Goal: Transaction & Acquisition: Purchase product/service

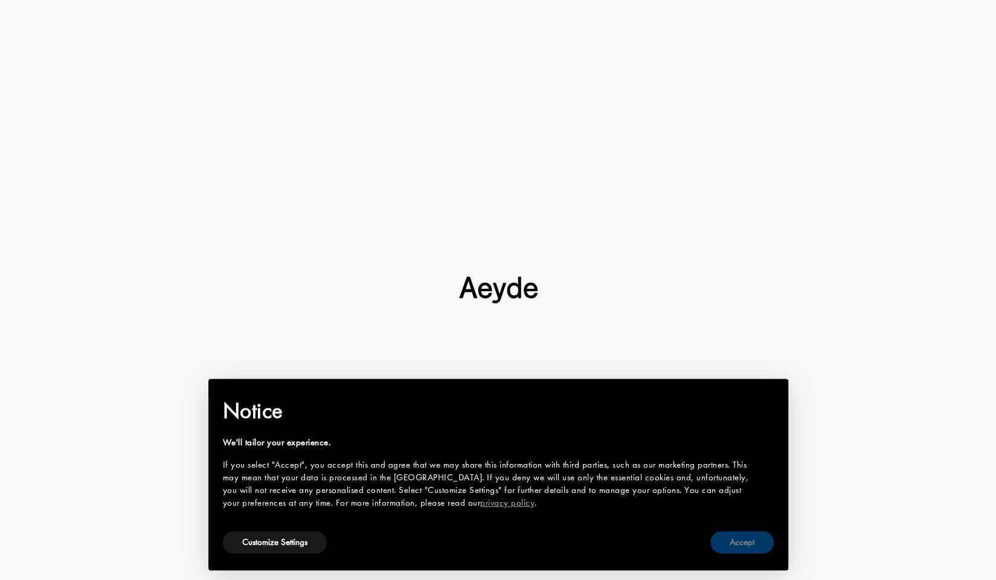
click at [767, 542] on button "Accept" at bounding box center [741, 542] width 63 height 22
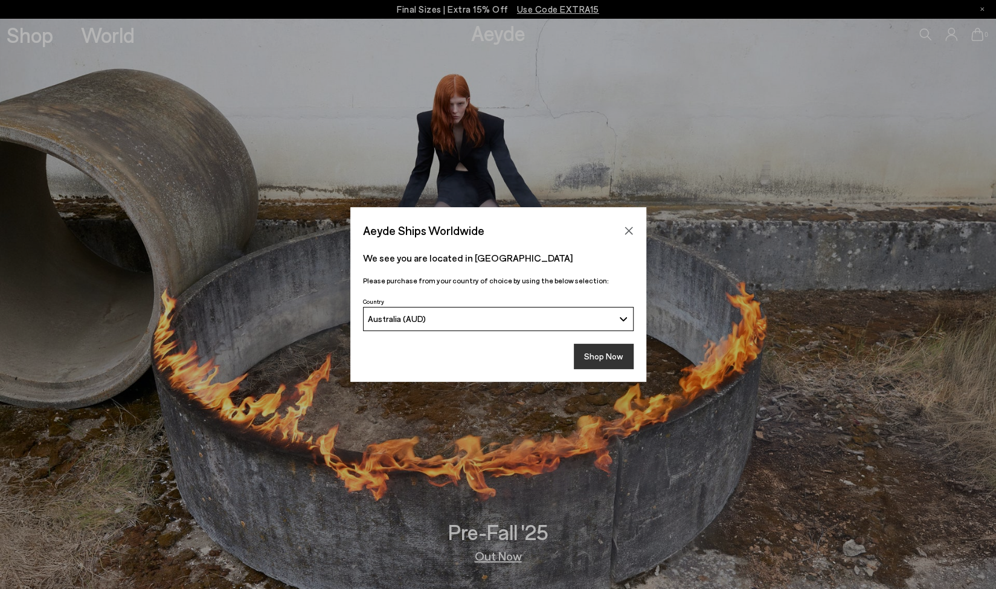
click at [598, 345] on button "Shop Now" at bounding box center [604, 356] width 60 height 25
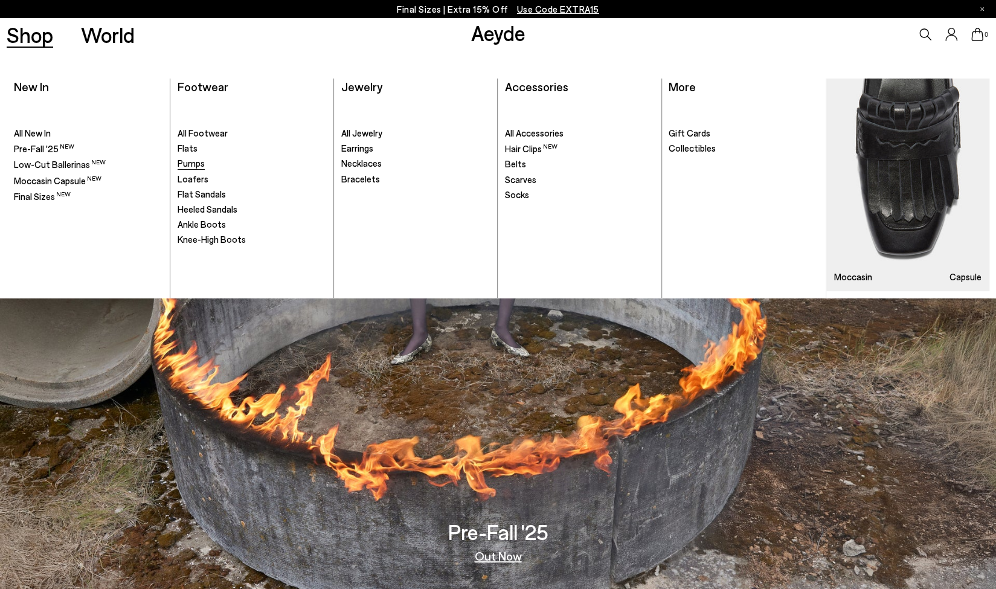
click at [192, 166] on span "Pumps" at bounding box center [191, 163] width 27 height 11
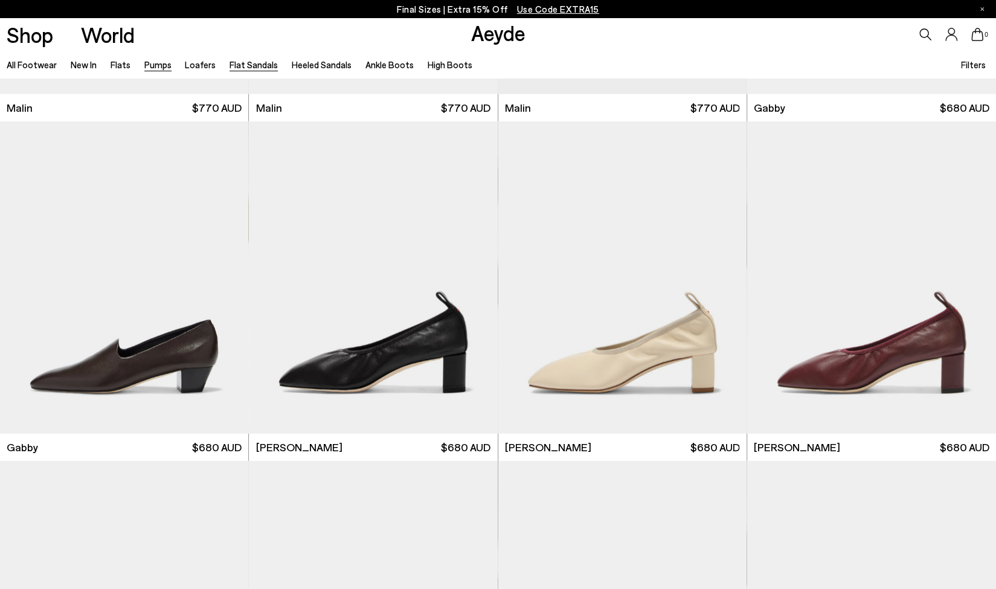
scroll to position [2355, 0]
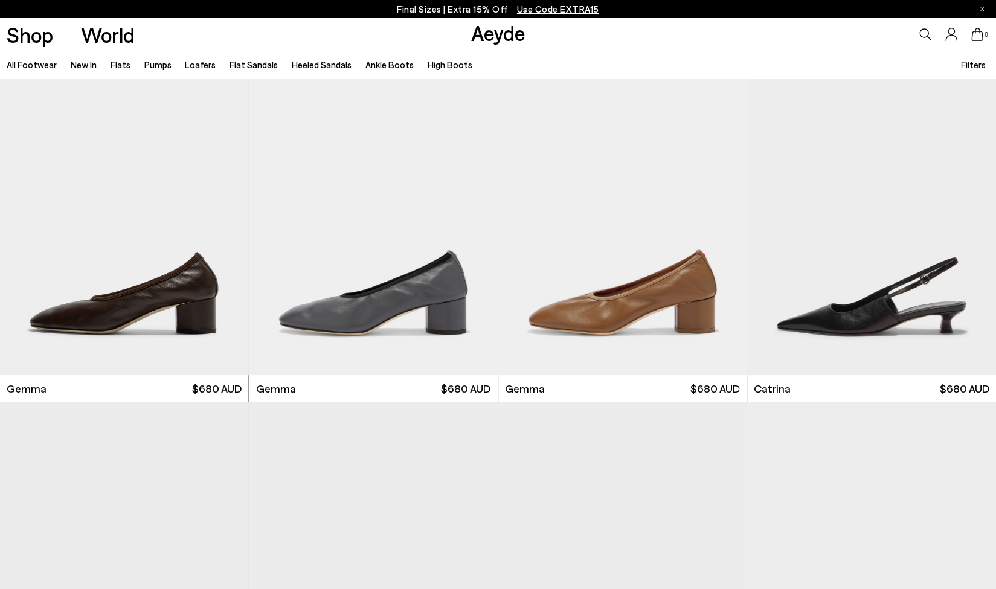
scroll to position [3080, 0]
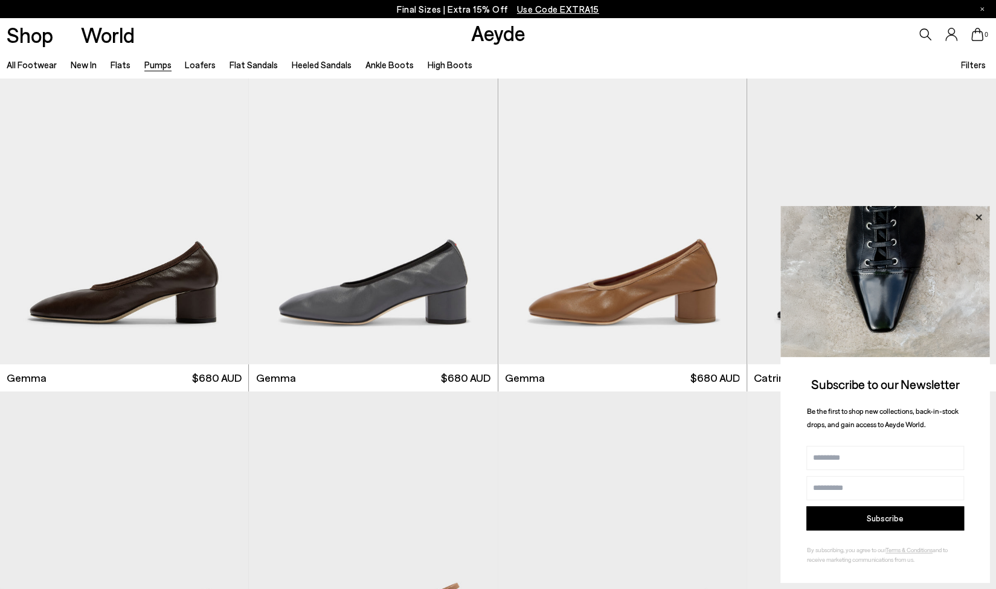
click at [975, 214] on icon at bounding box center [979, 218] width 16 height 16
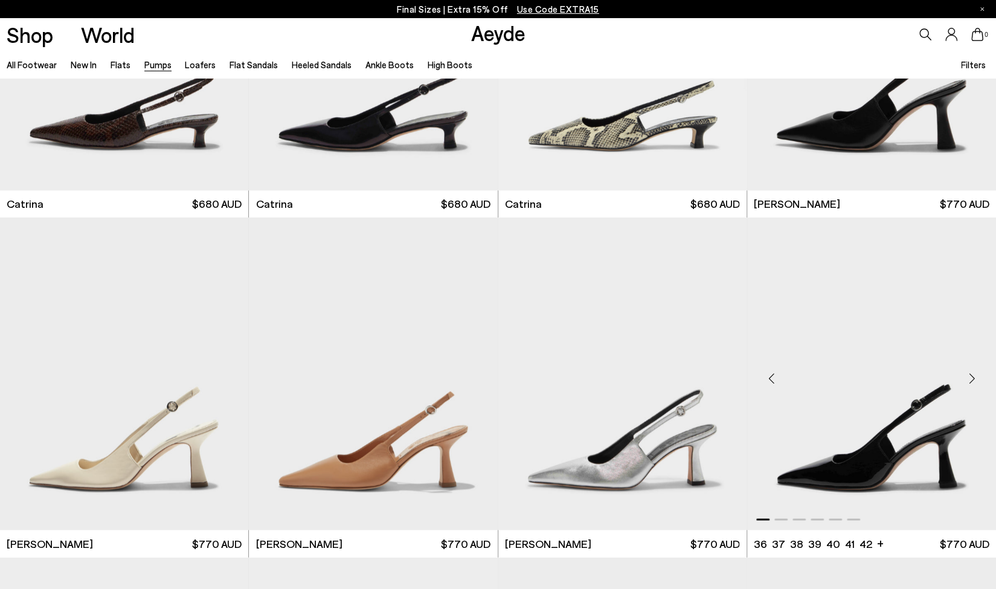
scroll to position [4047, 0]
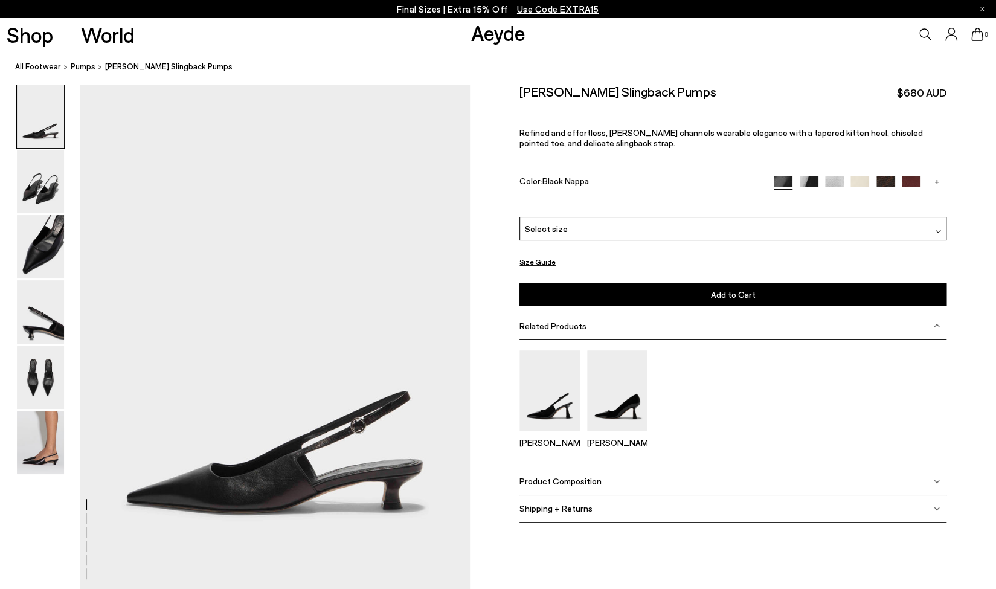
click at [797, 226] on div "Select size" at bounding box center [732, 229] width 426 height 24
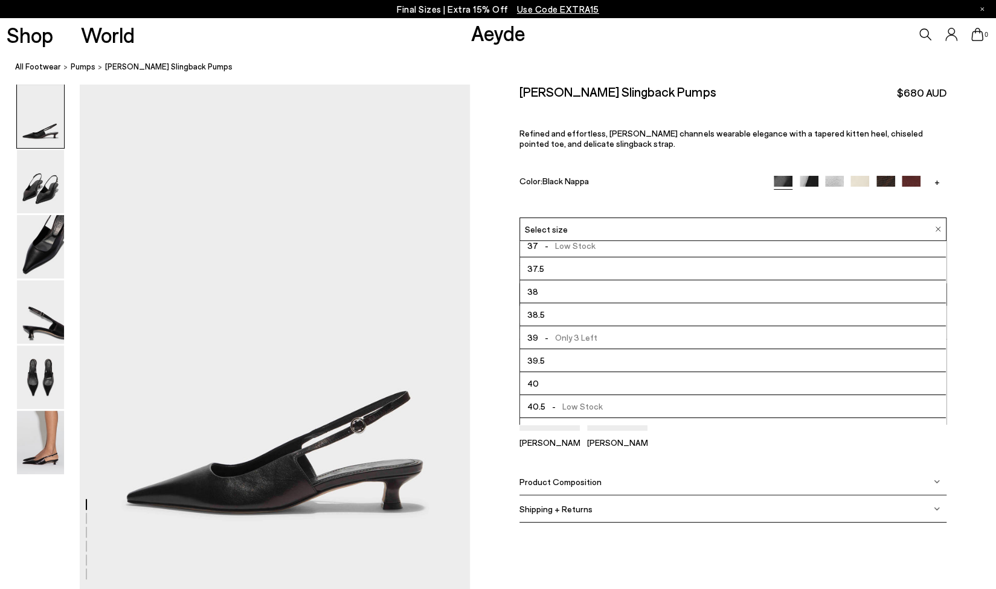
scroll to position [66, 0]
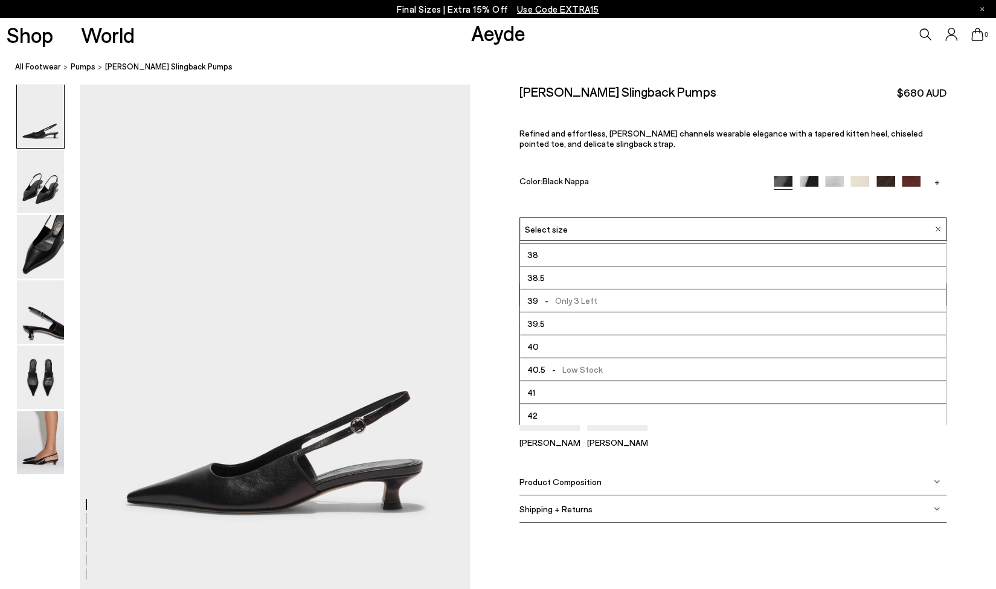
click at [638, 388] on li "41" at bounding box center [732, 392] width 425 height 23
